Goal: Task Accomplishment & Management: Manage account settings

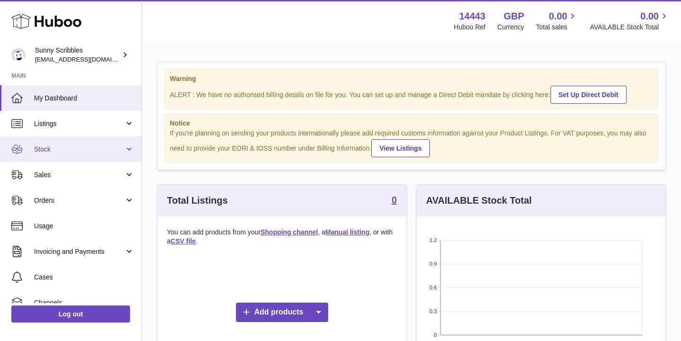
click at [129, 148] on link "Stock" at bounding box center [70, 149] width 141 height 26
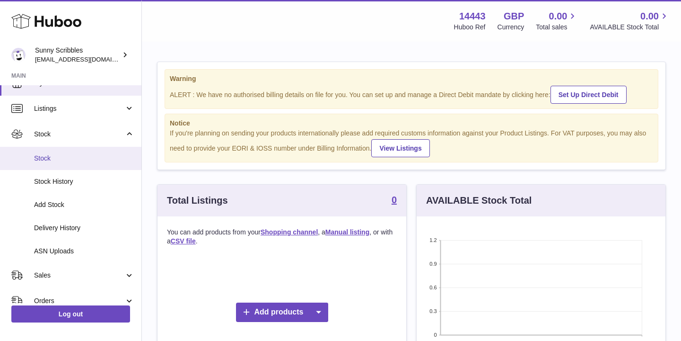
scroll to position [14, 0]
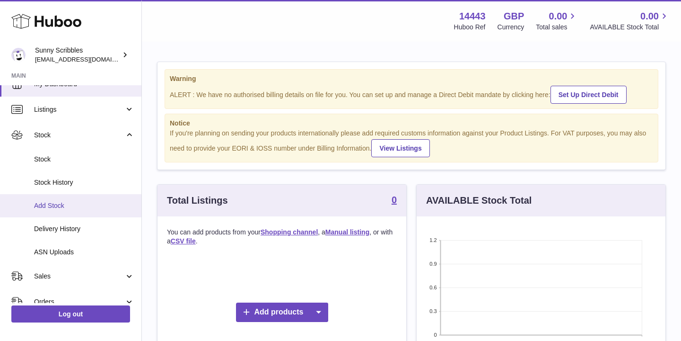
click at [54, 207] on span "Add Stock" at bounding box center [84, 205] width 100 height 9
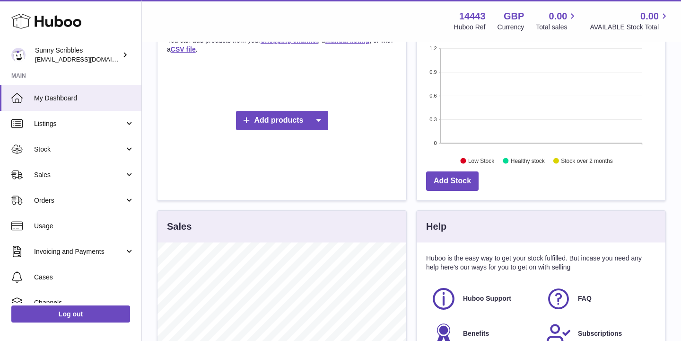
scroll to position [189, 0]
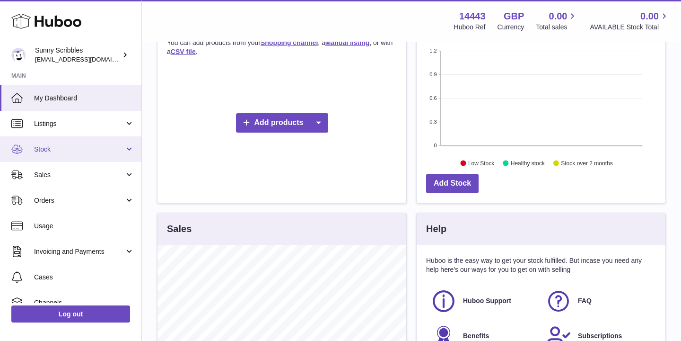
click at [128, 149] on link "Stock" at bounding box center [70, 149] width 141 height 26
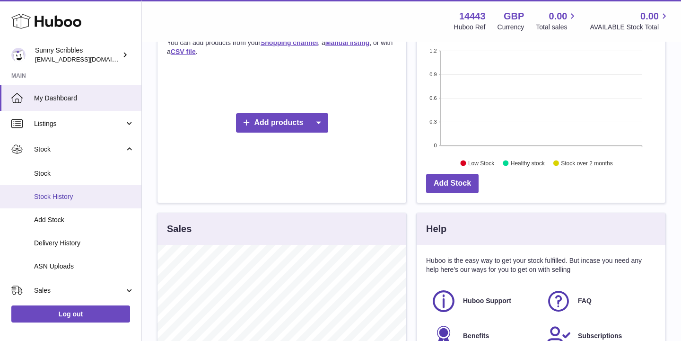
scroll to position [22, 0]
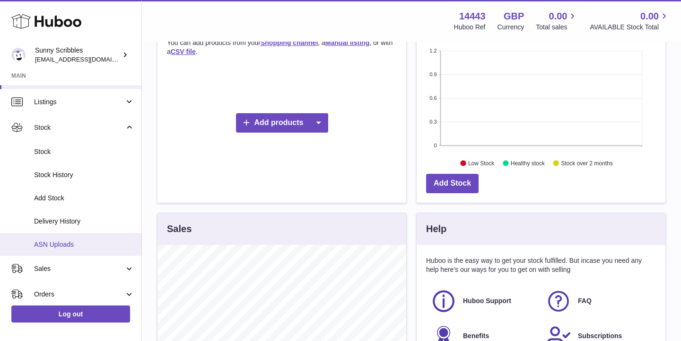
click at [61, 247] on span "ASN Uploads" at bounding box center [84, 244] width 100 height 9
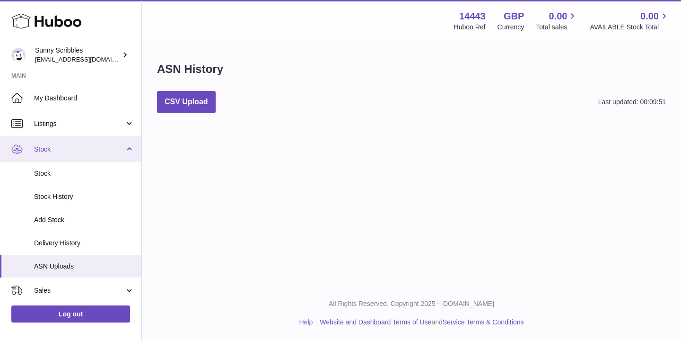
click at [71, 150] on span "Stock" at bounding box center [79, 149] width 90 height 9
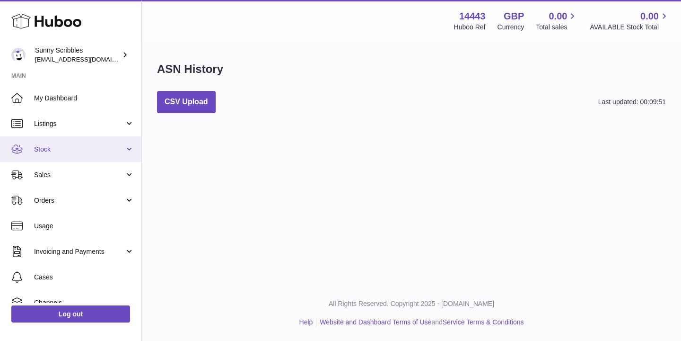
click at [127, 149] on link "Stock" at bounding box center [70, 149] width 141 height 26
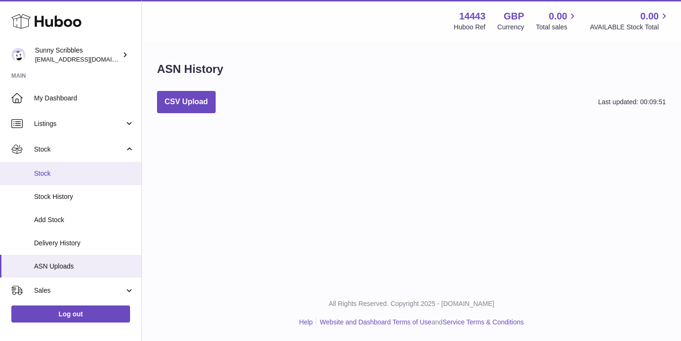
click at [62, 175] on span "Stock" at bounding box center [84, 173] width 100 height 9
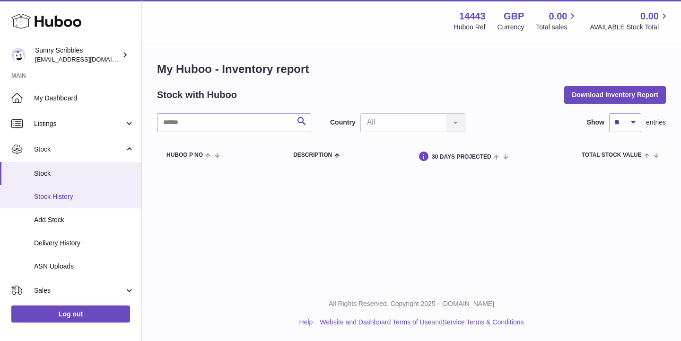
click at [78, 190] on link "Stock History" at bounding box center [70, 196] width 141 height 23
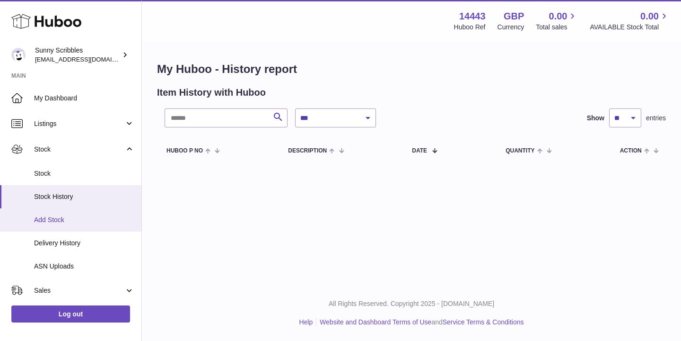
click at [70, 221] on span "Add Stock" at bounding box center [84, 219] width 100 height 9
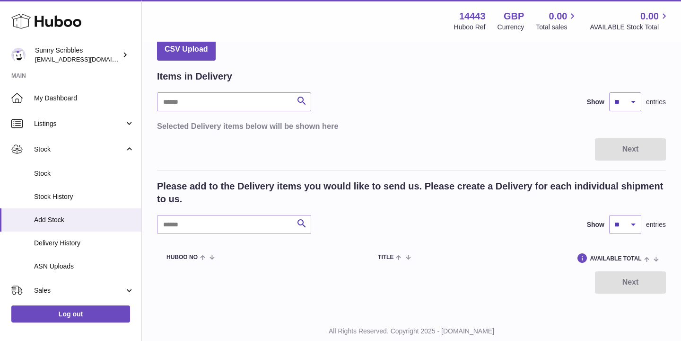
scroll to position [70, 0]
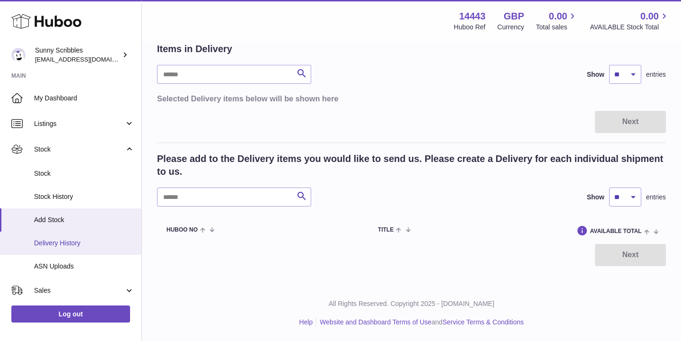
click at [90, 243] on span "Delivery History" at bounding box center [84, 242] width 100 height 9
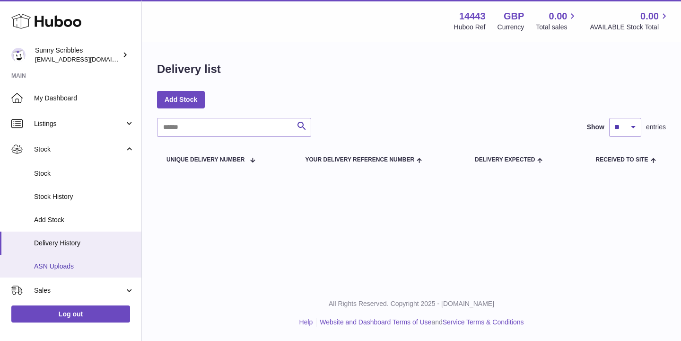
click at [89, 274] on link "ASN Uploads" at bounding box center [70, 266] width 141 height 23
